Goal: Navigation & Orientation: Find specific page/section

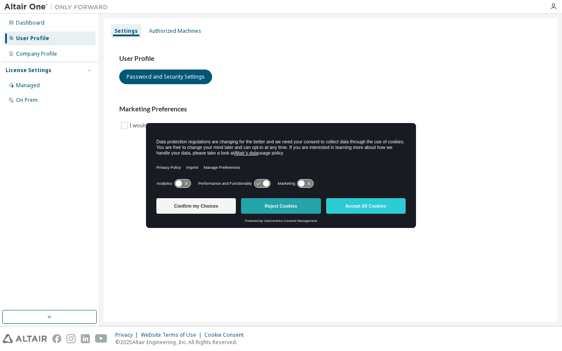
click at [290, 205] on button "Reject Cookies" at bounding box center [281, 206] width 80 height 16
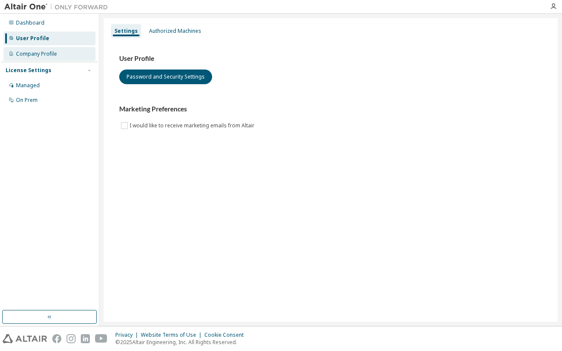
click at [58, 54] on div "Company Profile" at bounding box center [49, 54] width 92 height 14
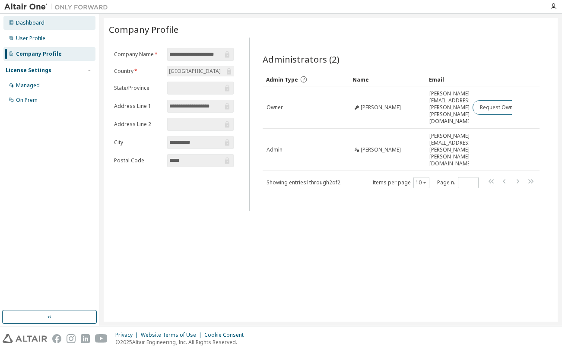
click at [38, 27] on div "Dashboard" at bounding box center [49, 23] width 92 height 14
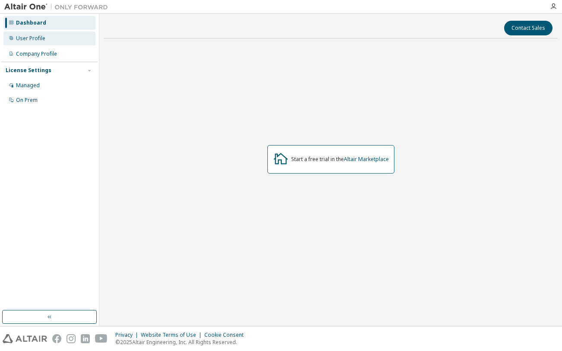
click at [49, 37] on div "User Profile" at bounding box center [49, 39] width 92 height 14
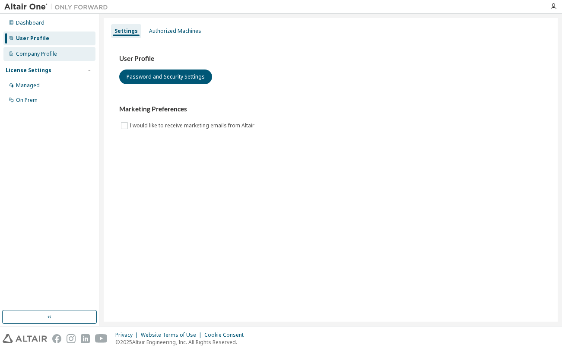
click at [56, 54] on div "Company Profile" at bounding box center [36, 54] width 41 height 7
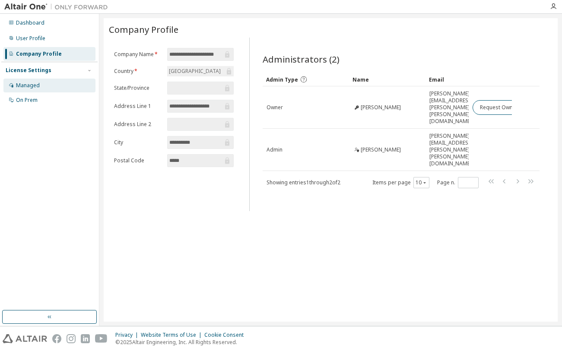
click at [41, 91] on div "Managed" at bounding box center [49, 86] width 92 height 14
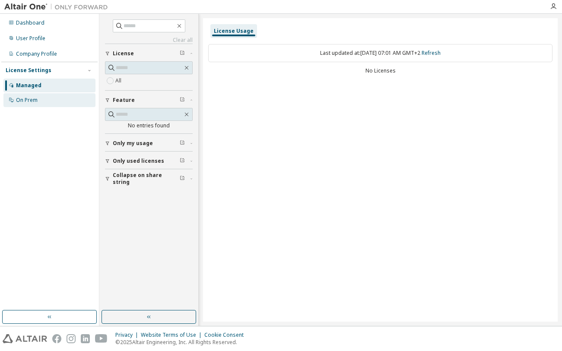
click at [48, 102] on div "On Prem" at bounding box center [49, 100] width 92 height 14
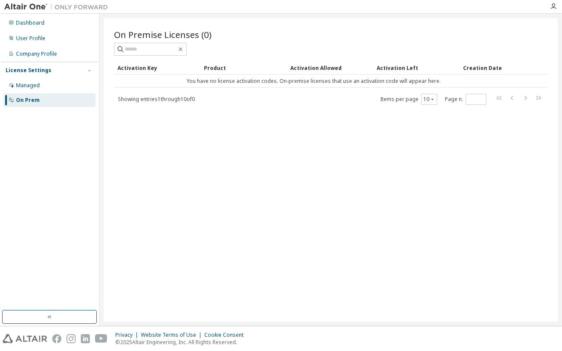
click at [31, 4] on img at bounding box center [58, 7] width 108 height 9
click at [25, 19] on div "Dashboard" at bounding box center [30, 22] width 29 height 7
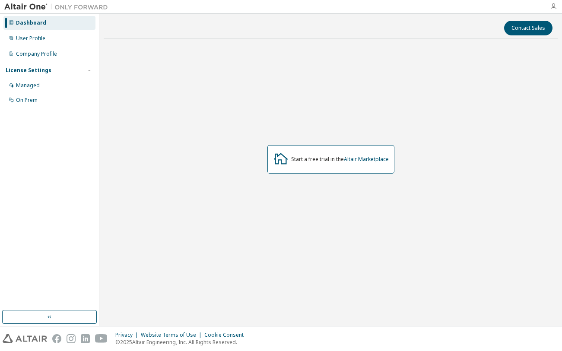
click at [556, 6] on icon "button" at bounding box center [553, 6] width 7 height 7
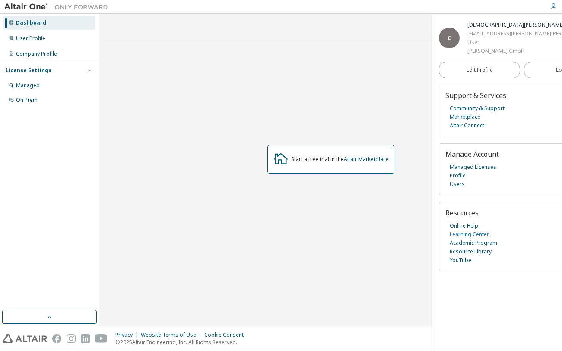
click at [484, 234] on link "Learning Center" at bounding box center [469, 234] width 39 height 9
